Goal: Task Accomplishment & Management: Complete application form

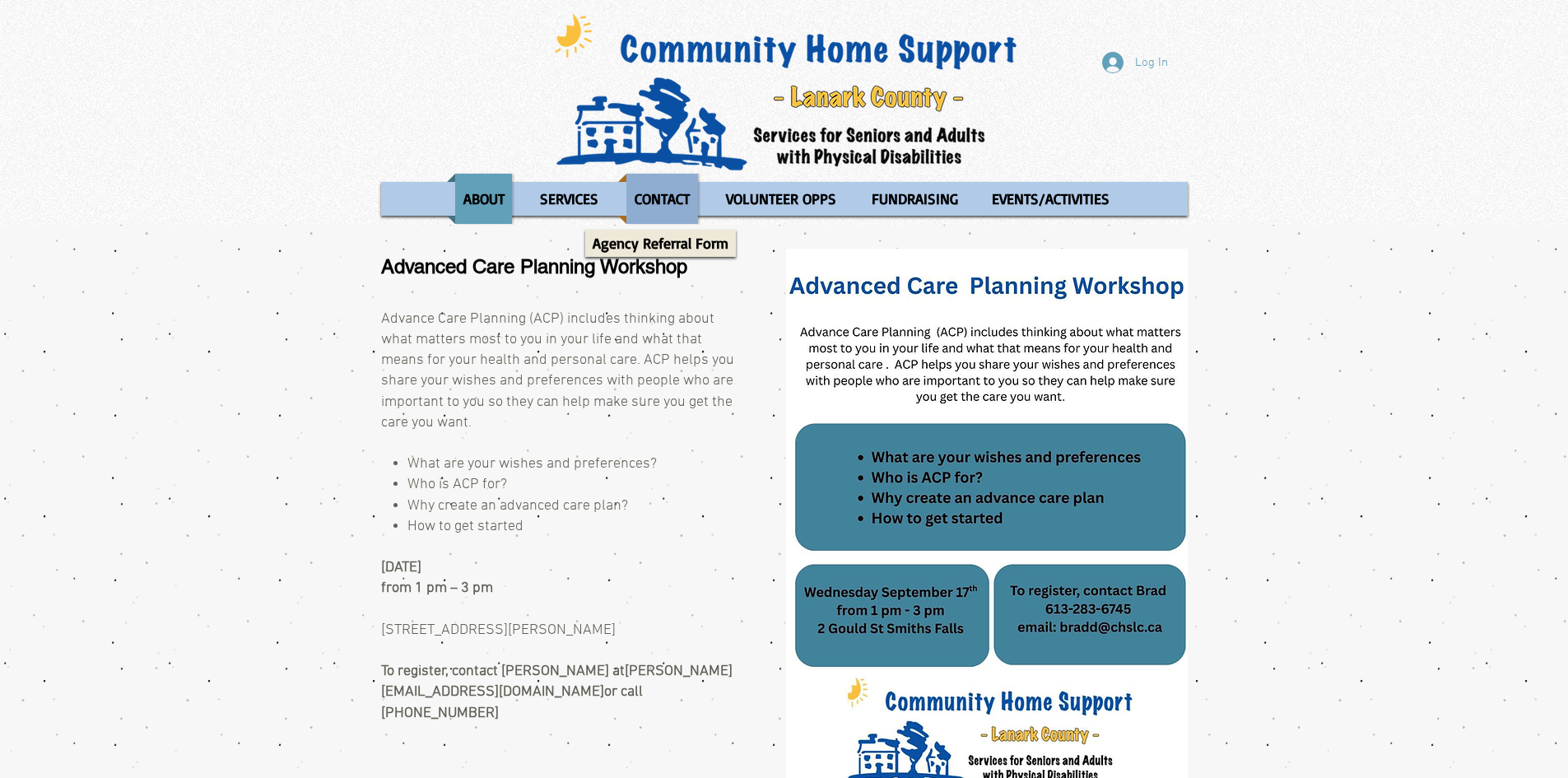
click at [664, 207] on p "CONTACT" at bounding box center [662, 198] width 70 height 50
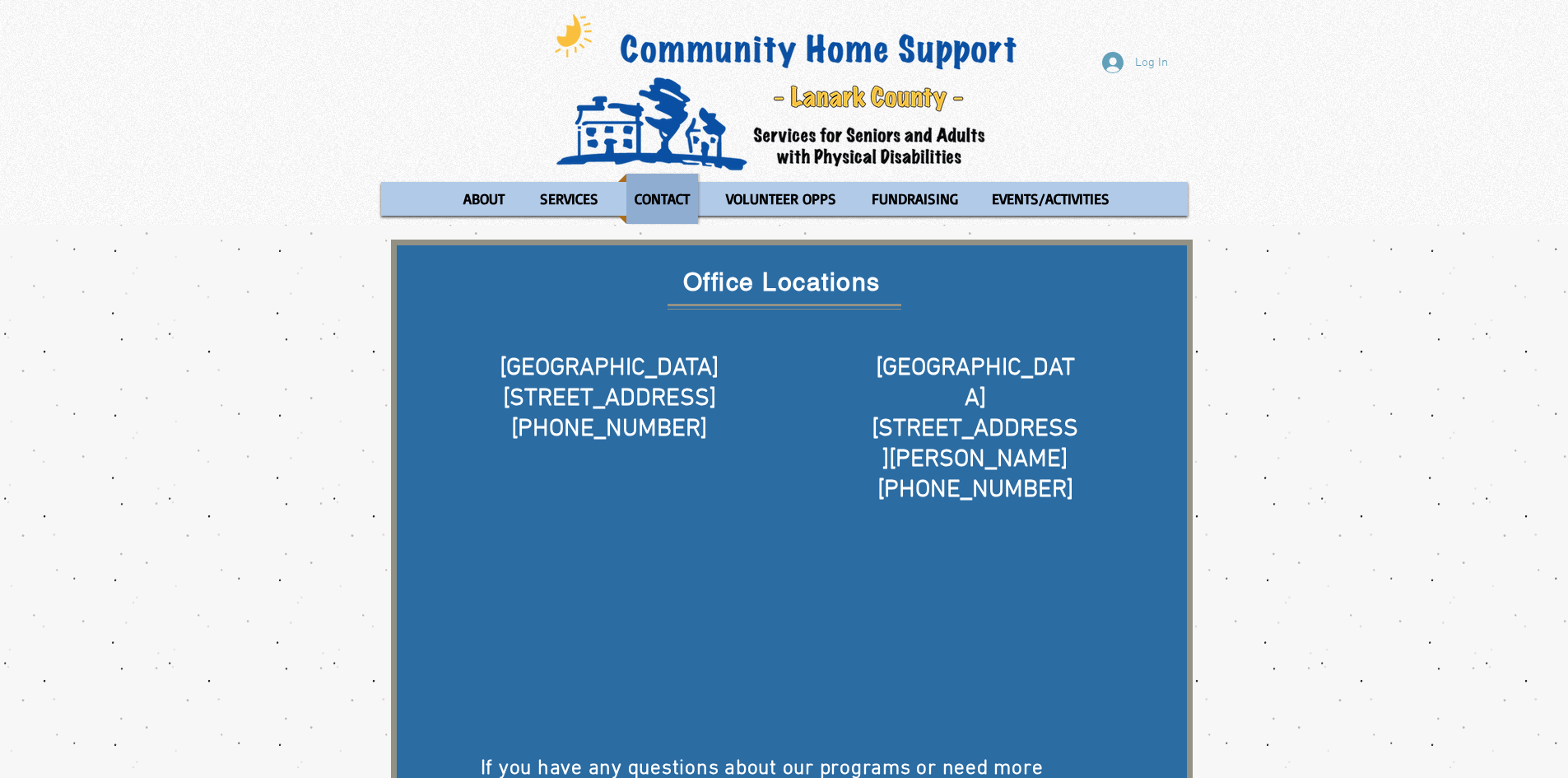
click at [664, 211] on p "CONTACT" at bounding box center [662, 198] width 70 height 50
click at [653, 242] on p "Agency Referral Form" at bounding box center [660, 243] width 150 height 27
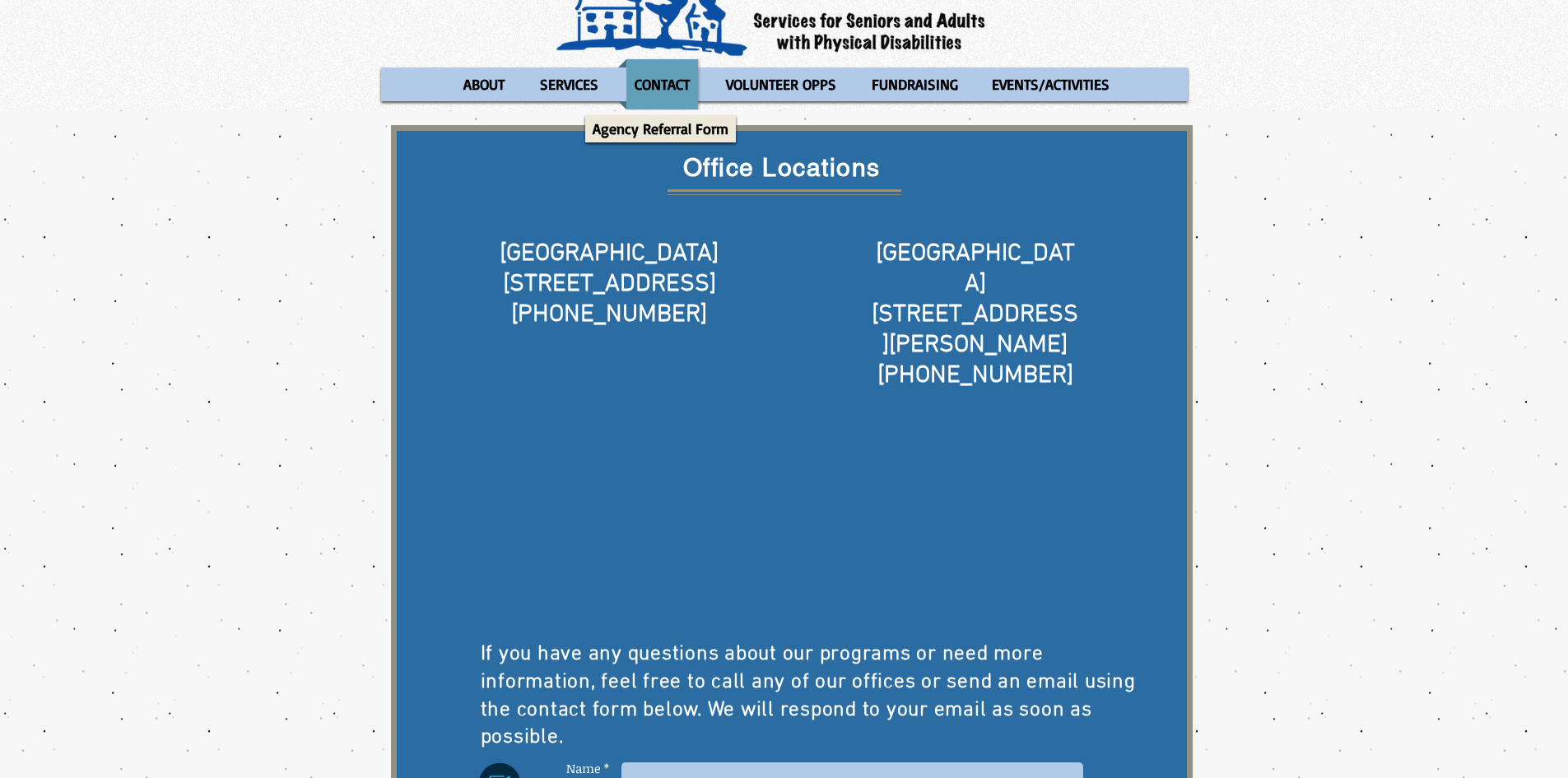
scroll to position [165, 0]
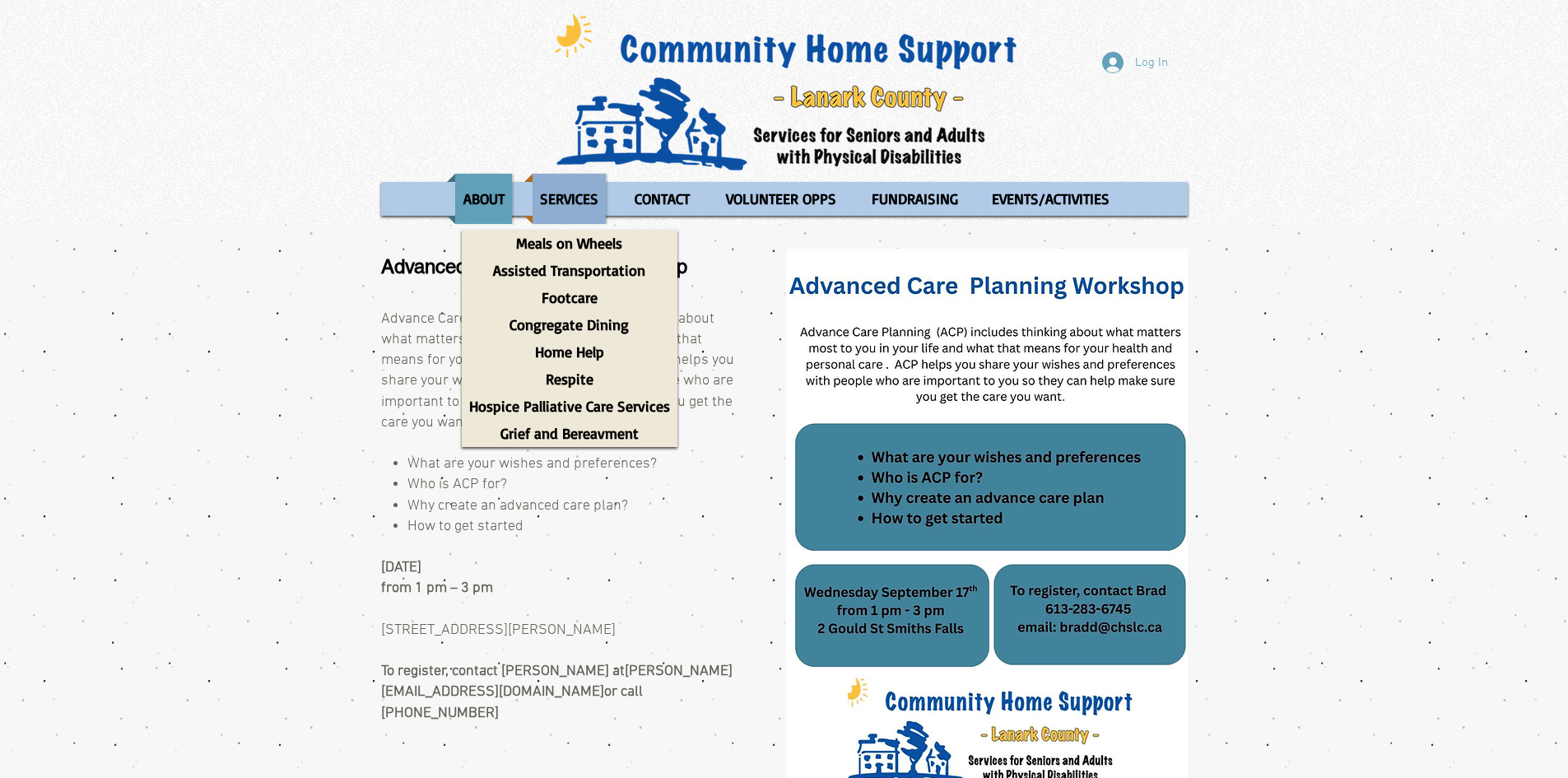
click at [561, 209] on p "SERVICES" at bounding box center [569, 198] width 73 height 50
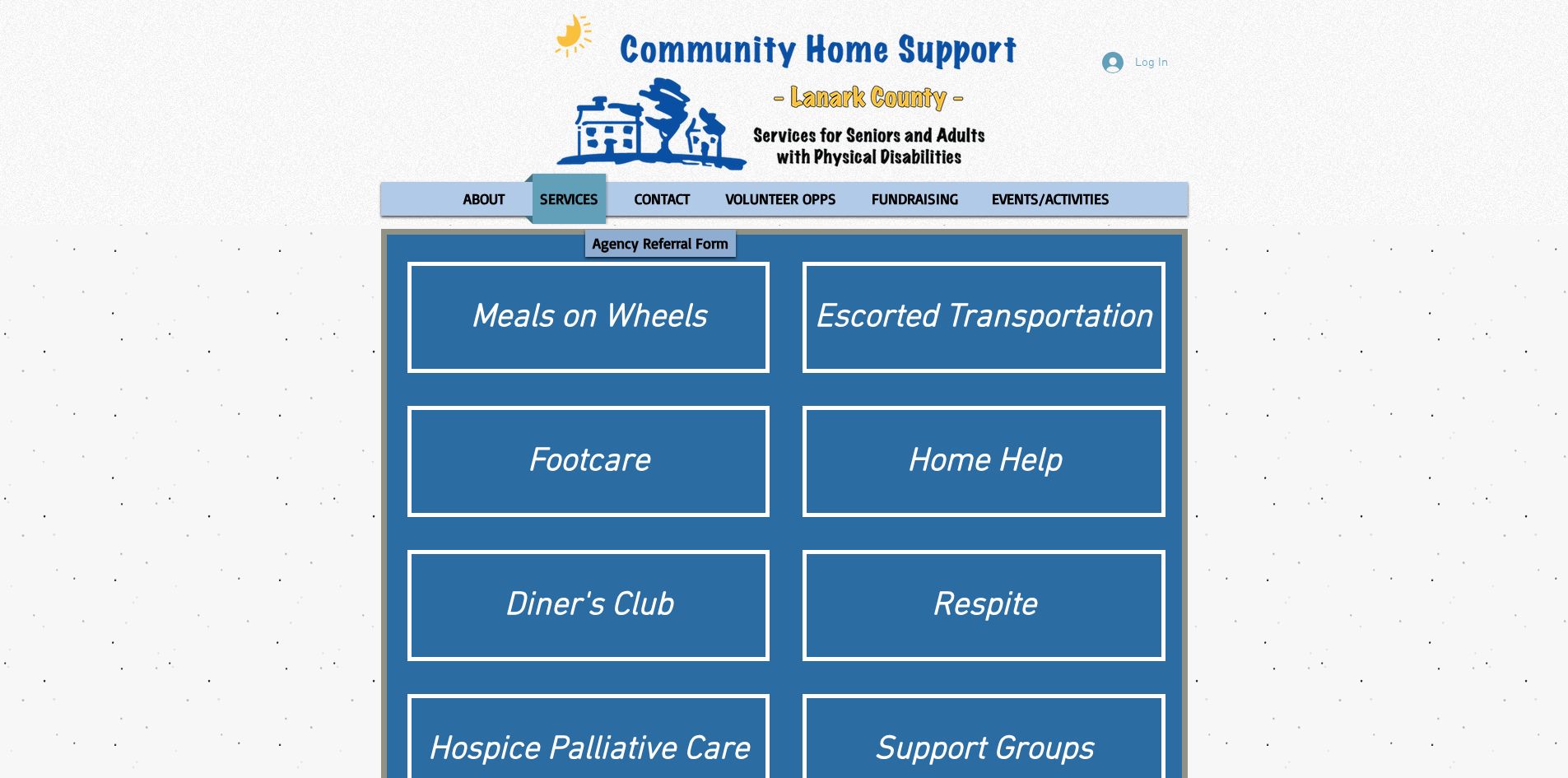
click at [648, 232] on p "Agency Referral Form" at bounding box center [660, 243] width 150 height 27
